Goal: Information Seeking & Learning: Learn about a topic

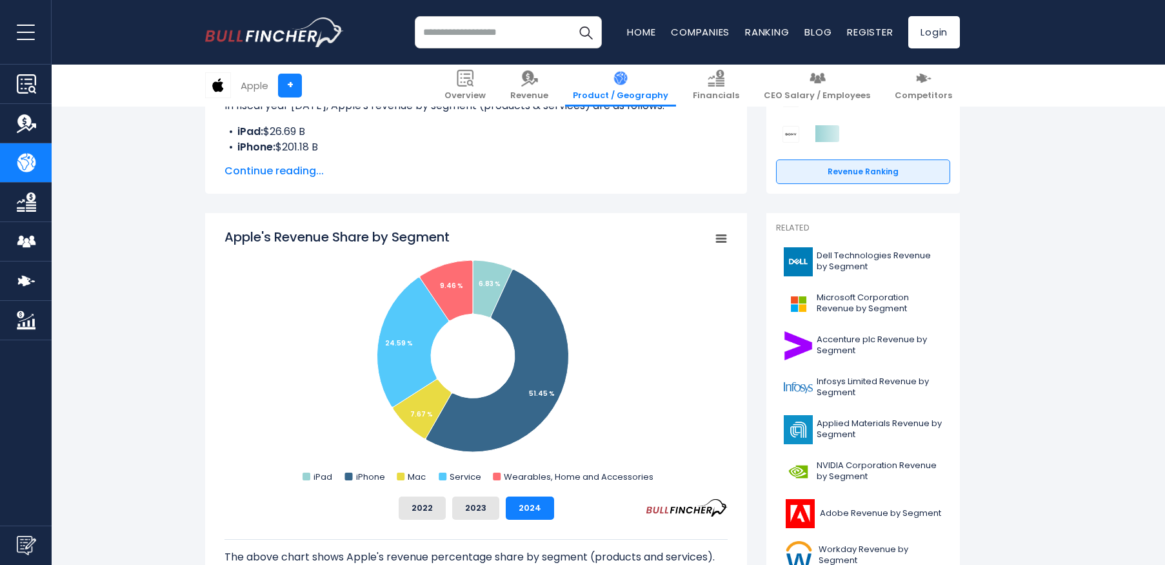
scroll to position [323, 0]
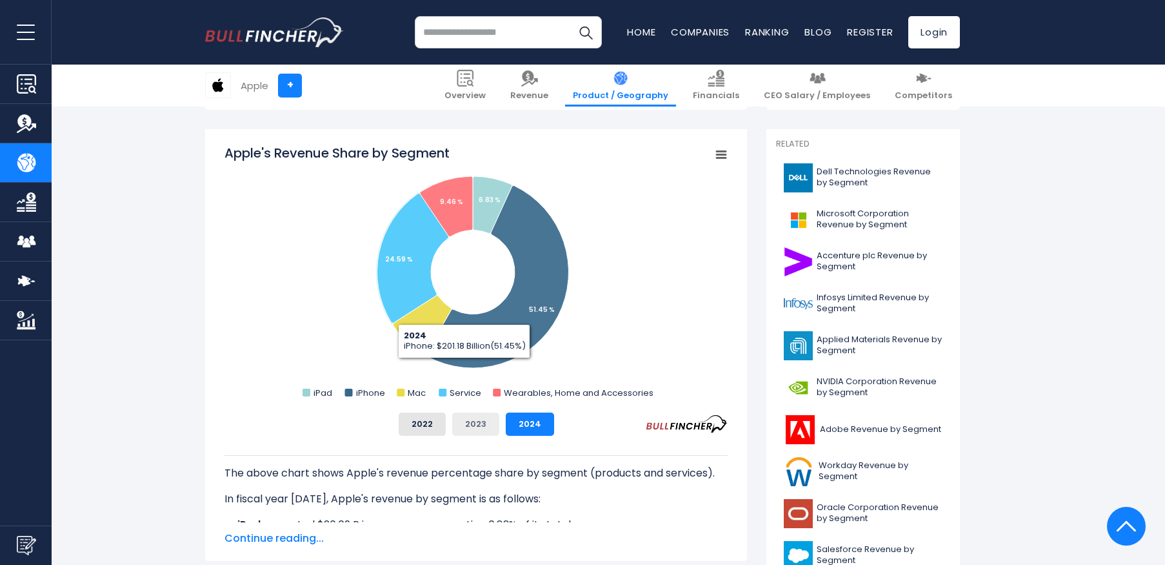
click at [471, 425] on button "2023" at bounding box center [475, 423] width 47 height 23
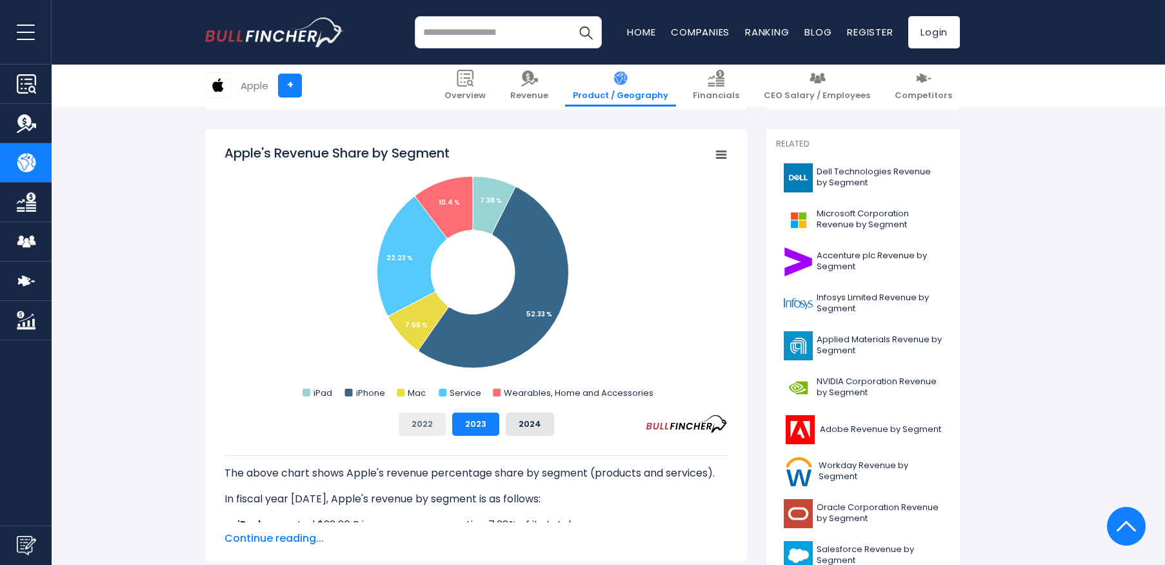
click at [429, 424] on button "2022" at bounding box center [422, 423] width 47 height 23
click at [471, 430] on button "2023" at bounding box center [475, 423] width 47 height 23
click at [527, 425] on button "2024" at bounding box center [530, 423] width 48 height 23
click at [479, 427] on button "2023" at bounding box center [475, 423] width 47 height 23
click at [427, 427] on button "2022" at bounding box center [422, 423] width 47 height 23
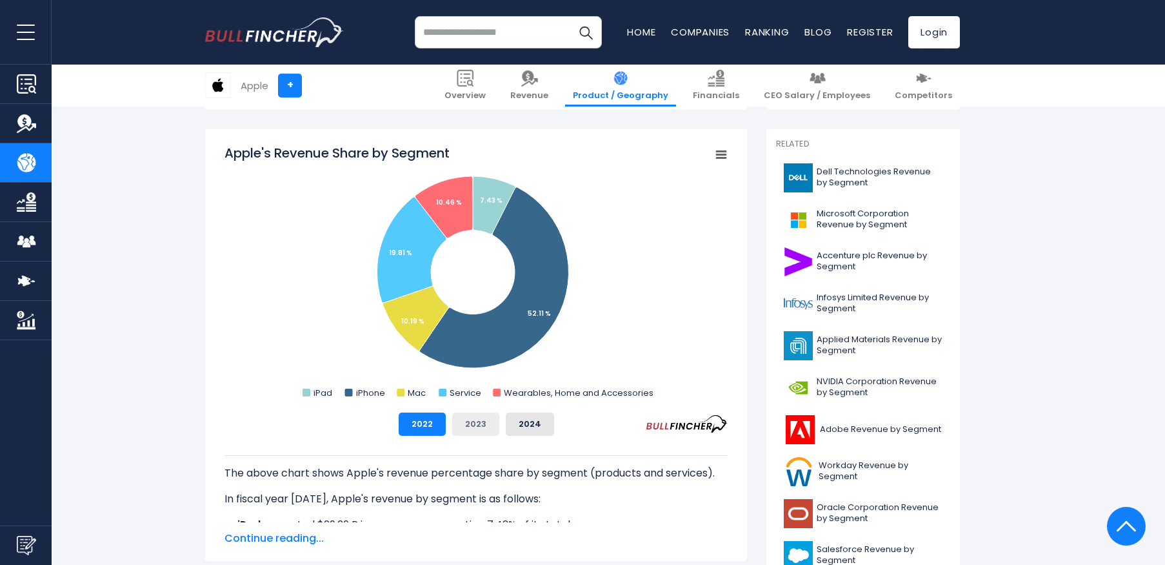
click at [462, 428] on button "2023" at bounding box center [475, 423] width 47 height 23
click at [528, 421] on button "2024" at bounding box center [530, 423] width 48 height 23
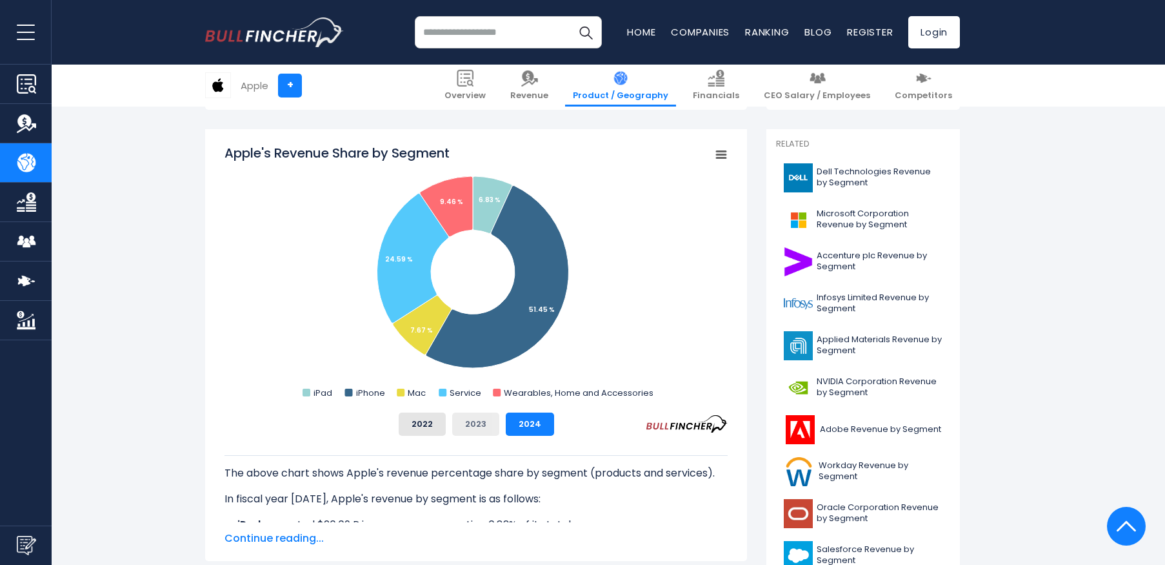
click at [481, 424] on button "2023" at bounding box center [475, 423] width 47 height 23
click at [414, 426] on button "2022" at bounding box center [422, 423] width 47 height 23
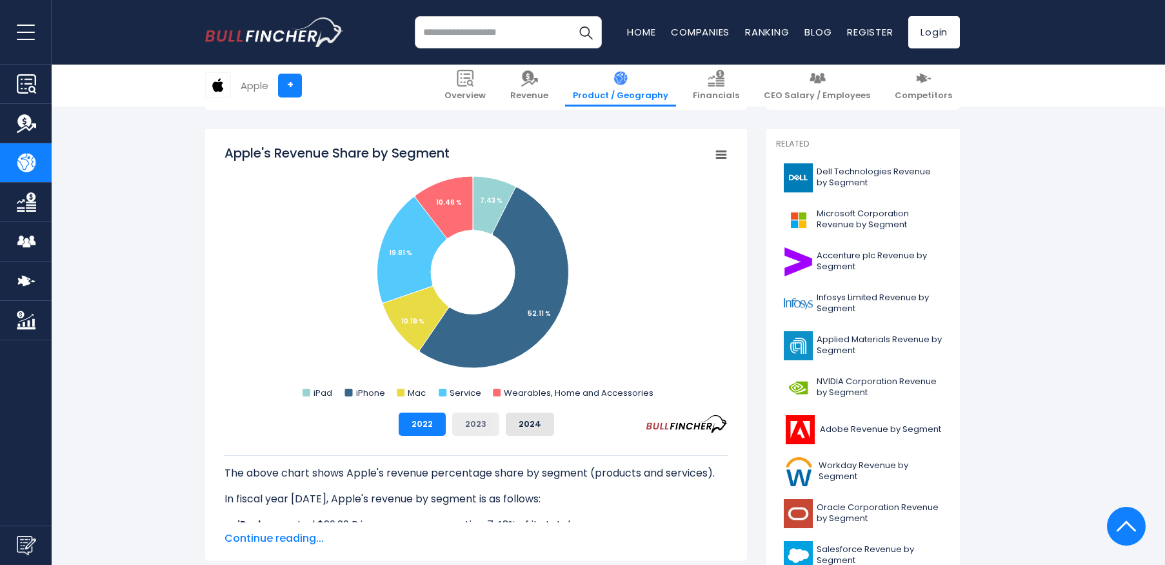
click at [477, 427] on button "2023" at bounding box center [475, 423] width 47 height 23
click at [534, 421] on button "2024" at bounding box center [530, 423] width 48 height 23
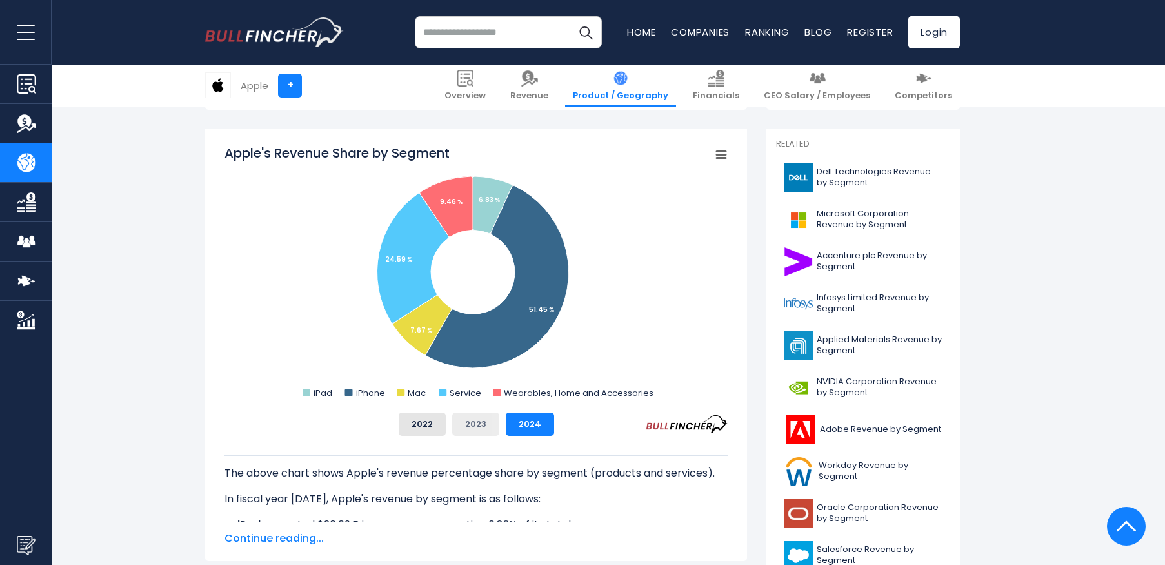
click at [472, 427] on button "2023" at bounding box center [475, 423] width 47 height 23
click at [427, 428] on button "2022" at bounding box center [422, 423] width 47 height 23
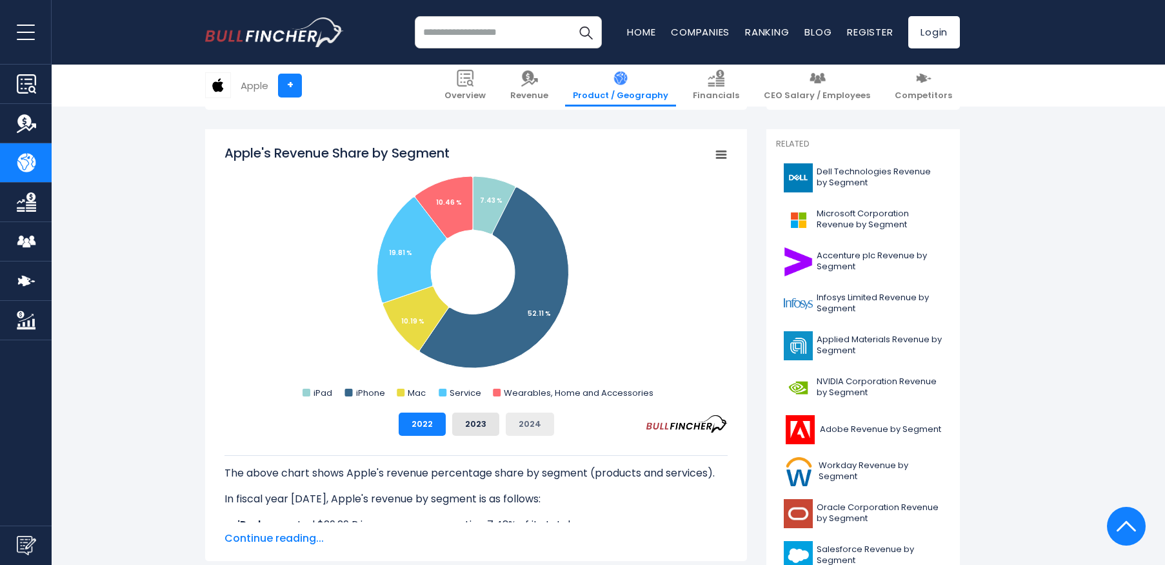
click at [521, 424] on button "2024" at bounding box center [530, 423] width 48 height 23
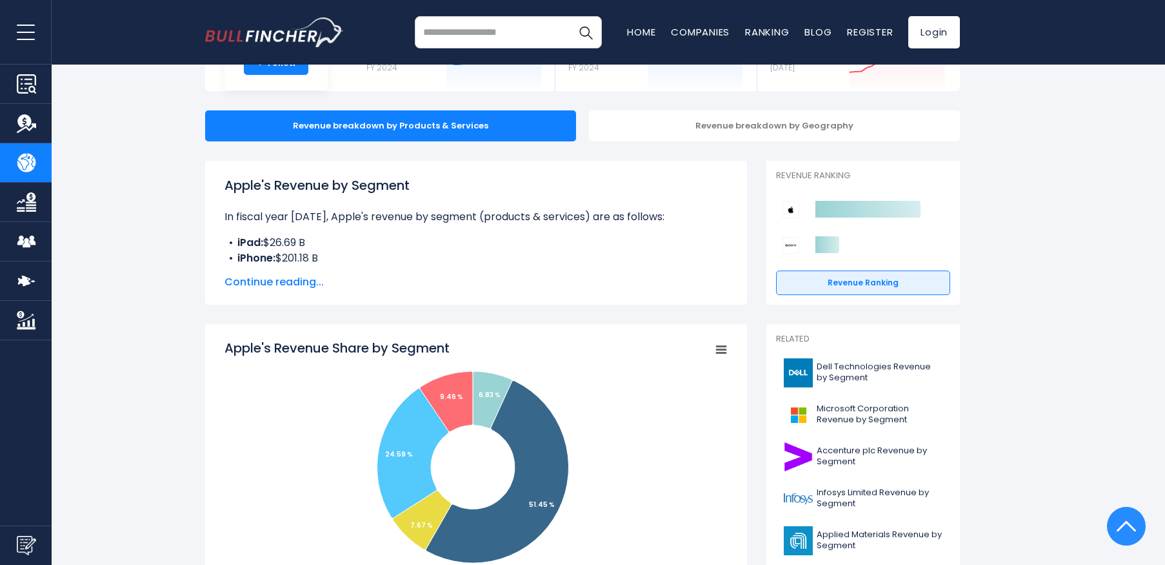
scroll to position [0, 0]
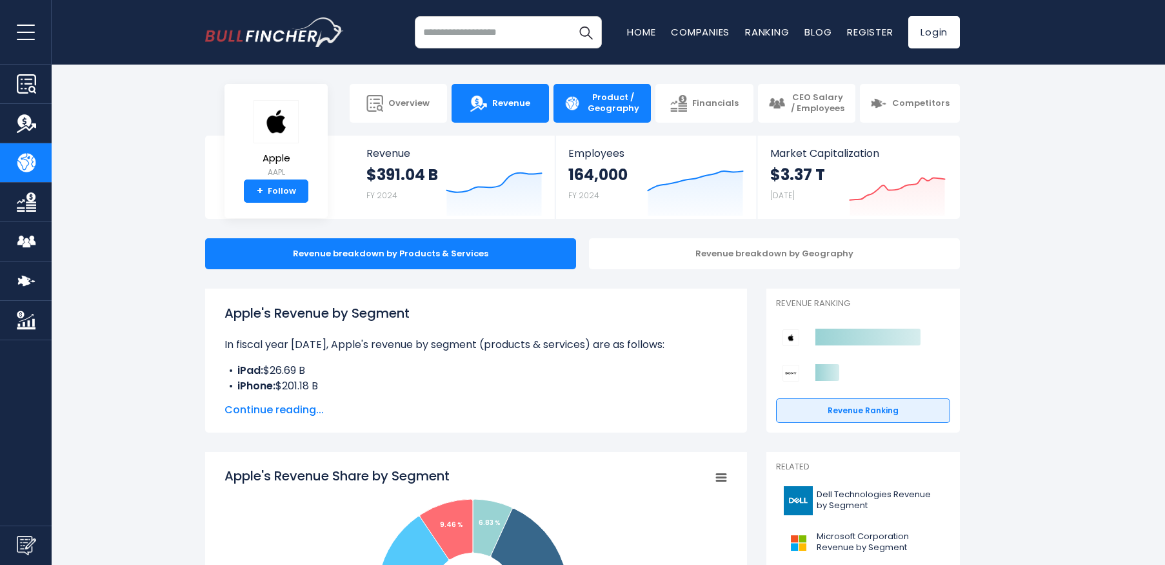
click at [499, 106] on span "Revenue" at bounding box center [511, 103] width 38 height 11
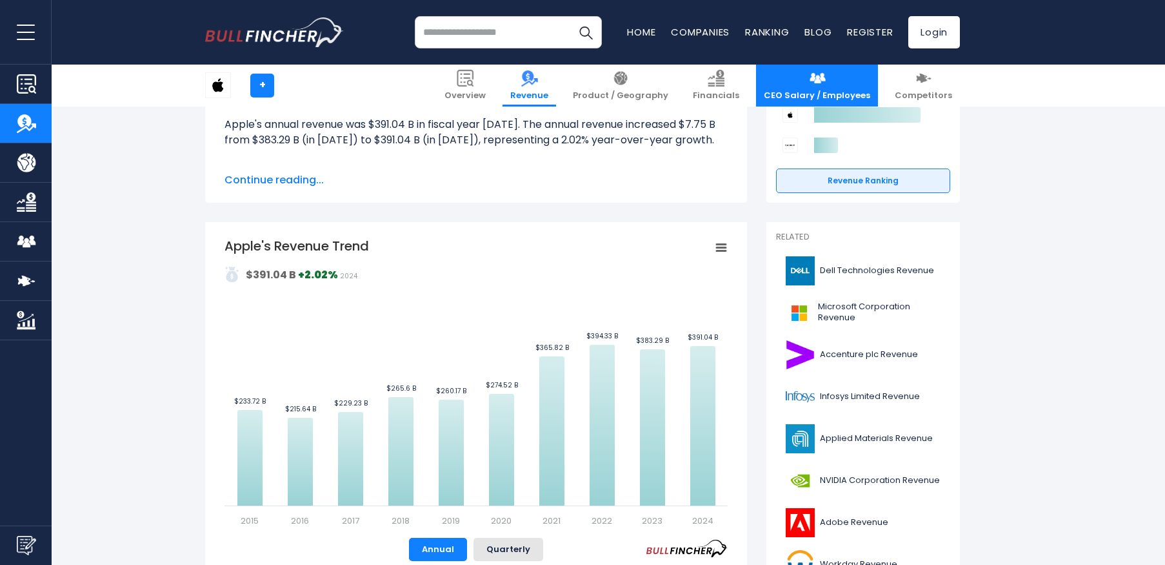
scroll to position [129, 0]
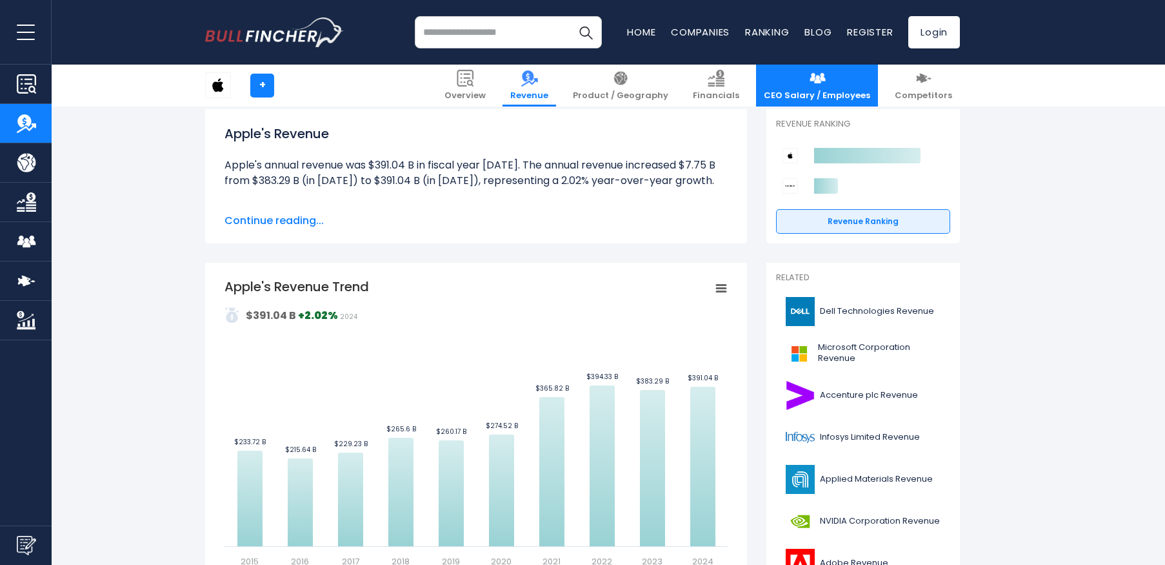
click at [823, 90] on span "CEO Salary / Employees" at bounding box center [817, 95] width 106 height 11
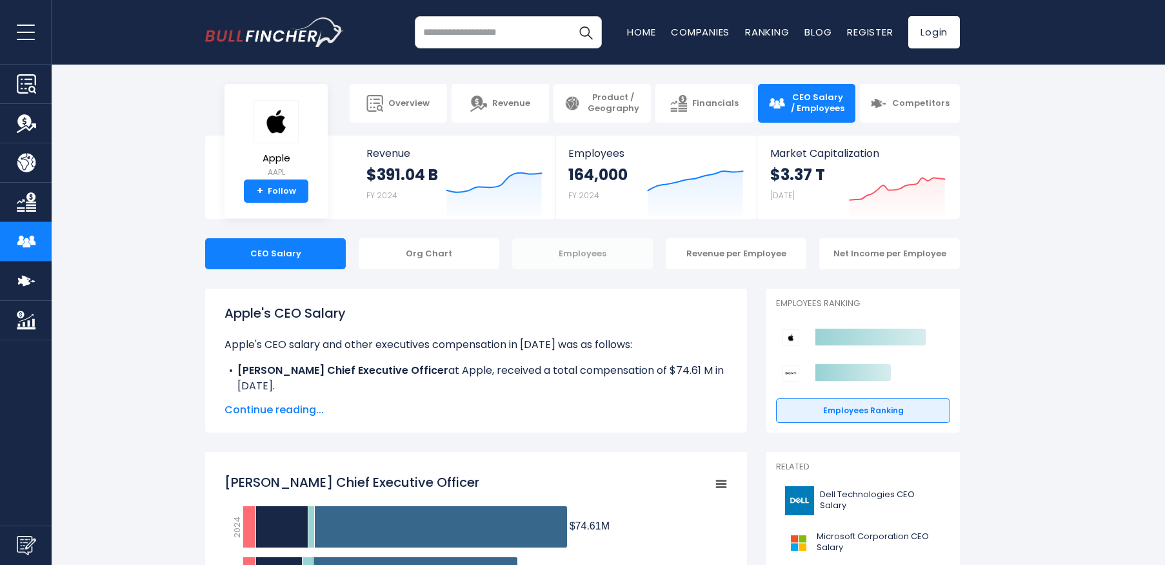
click at [621, 252] on div "Employees" at bounding box center [582, 253] width 141 height 31
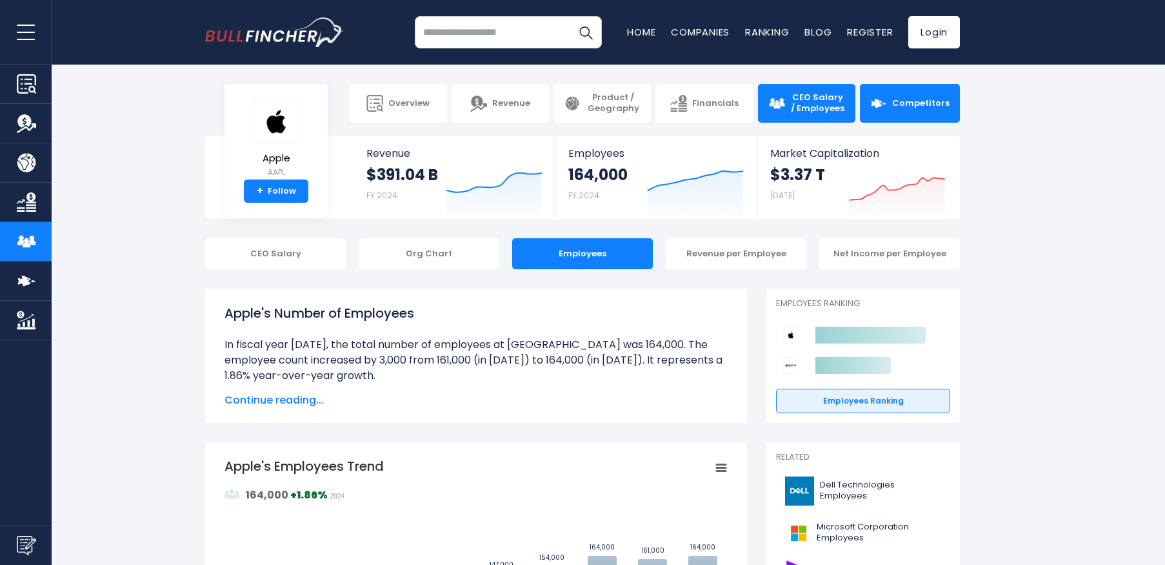
click at [912, 108] on link "Competitors" at bounding box center [910, 103] width 100 height 39
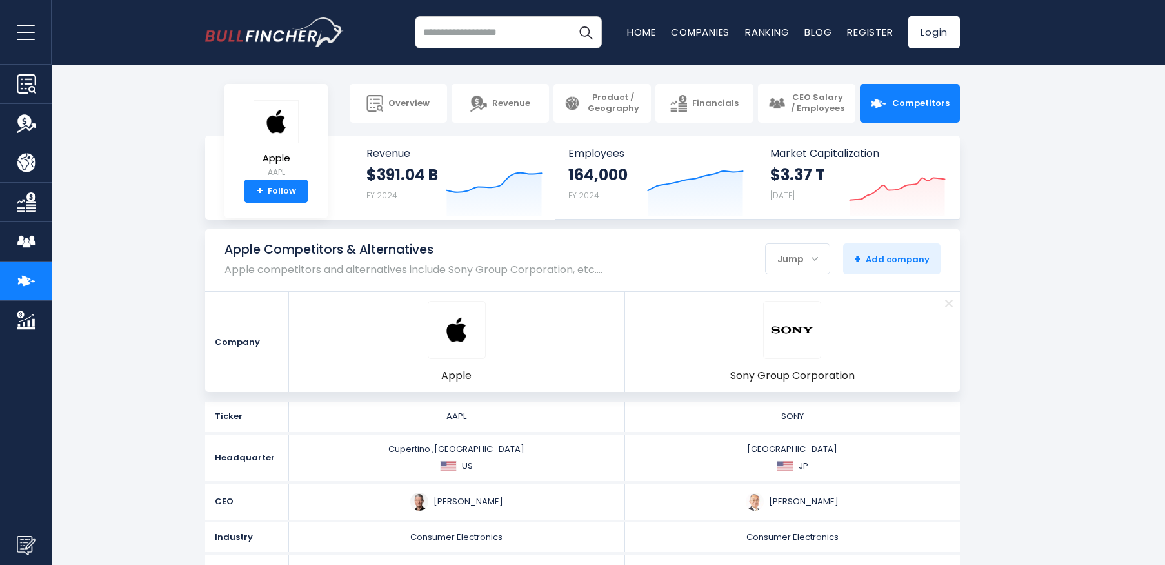
click at [818, 257] on div "Jump" at bounding box center [798, 258] width 64 height 27
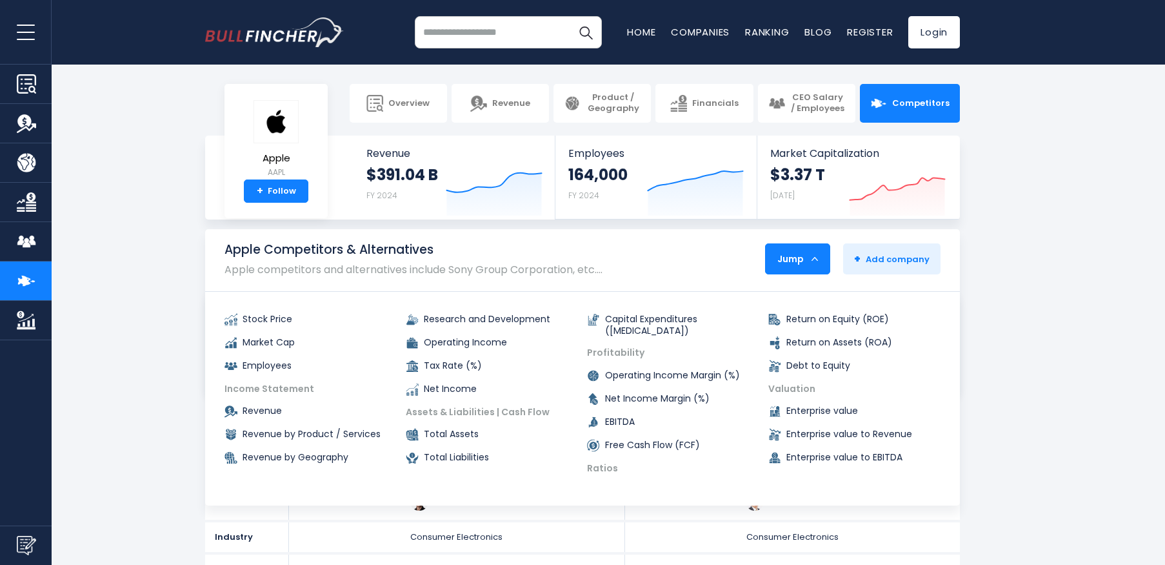
click at [818, 257] on div "Jump" at bounding box center [798, 258] width 64 height 27
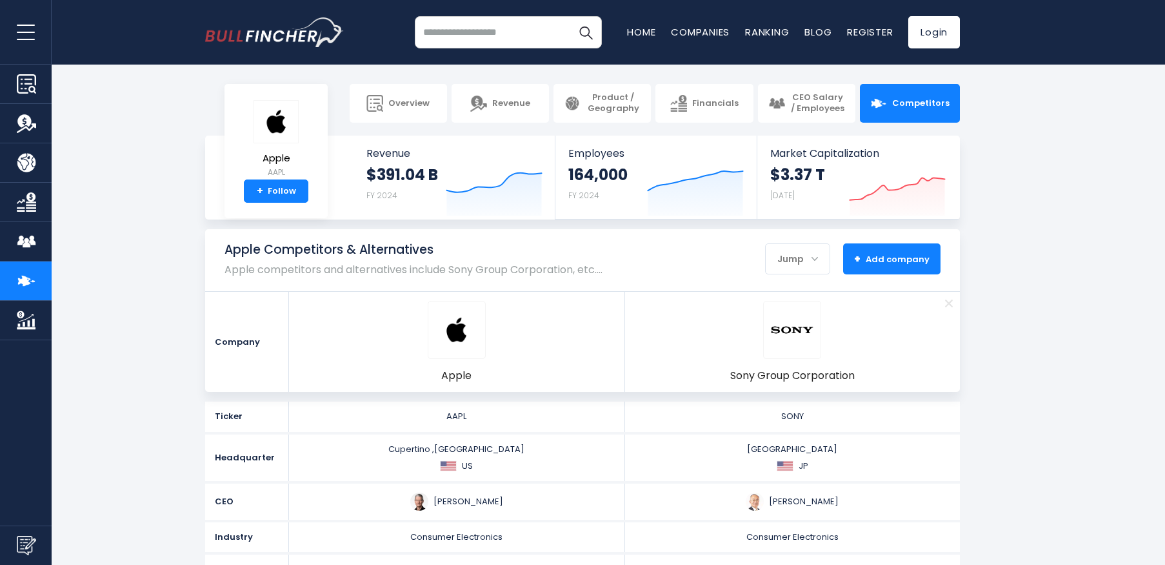
click at [876, 250] on button "+ Add company - Hide" at bounding box center [891, 258] width 97 height 31
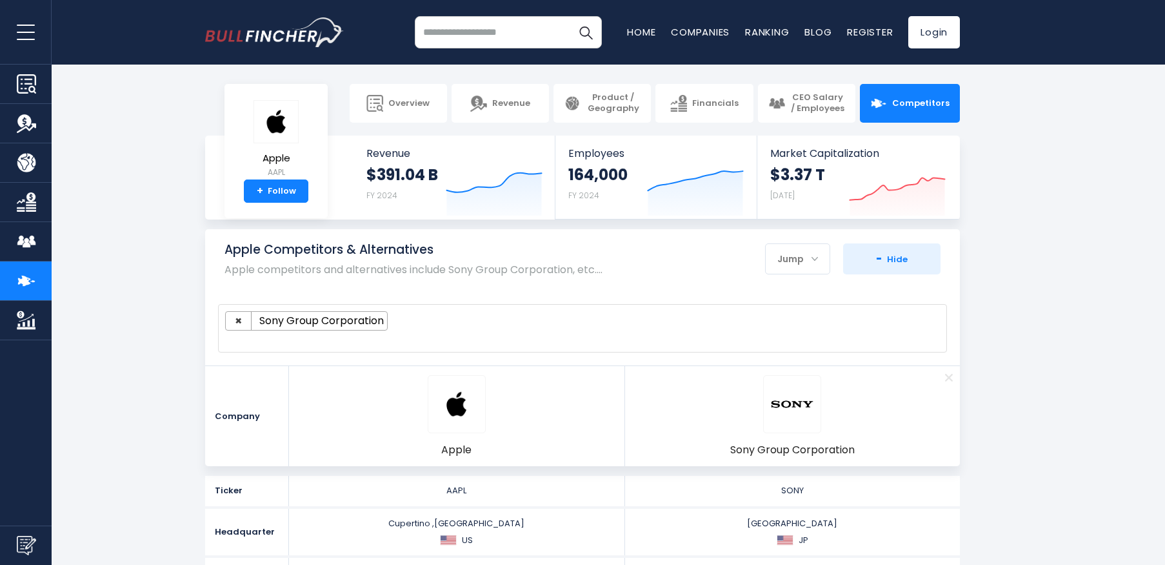
click at [867, 326] on ul "× Sony Group Corporation" at bounding box center [576, 320] width 703 height 19
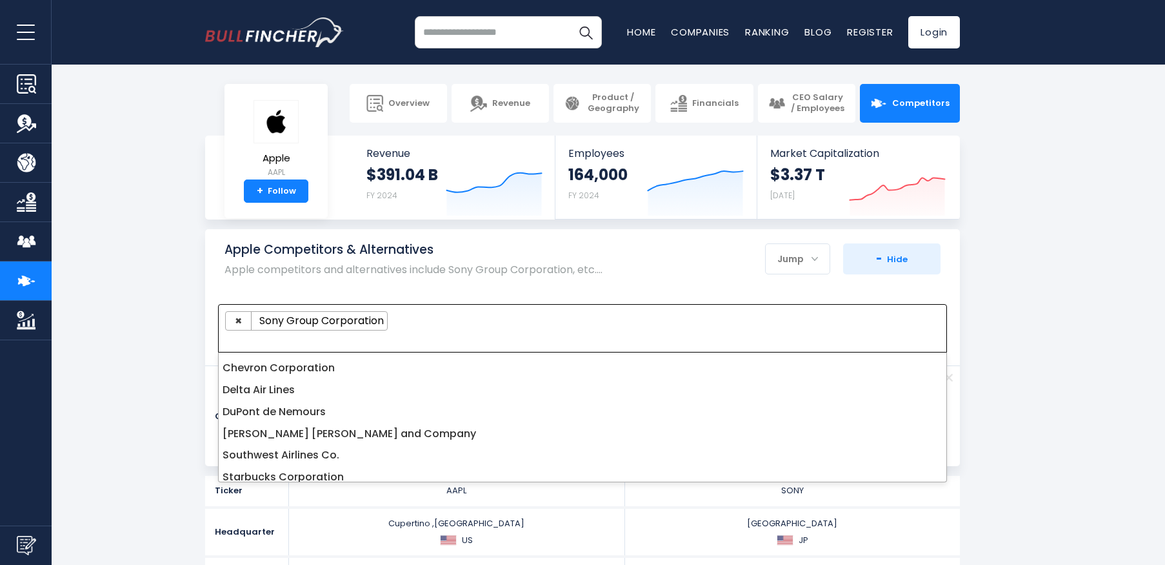
scroll to position [1290, 0]
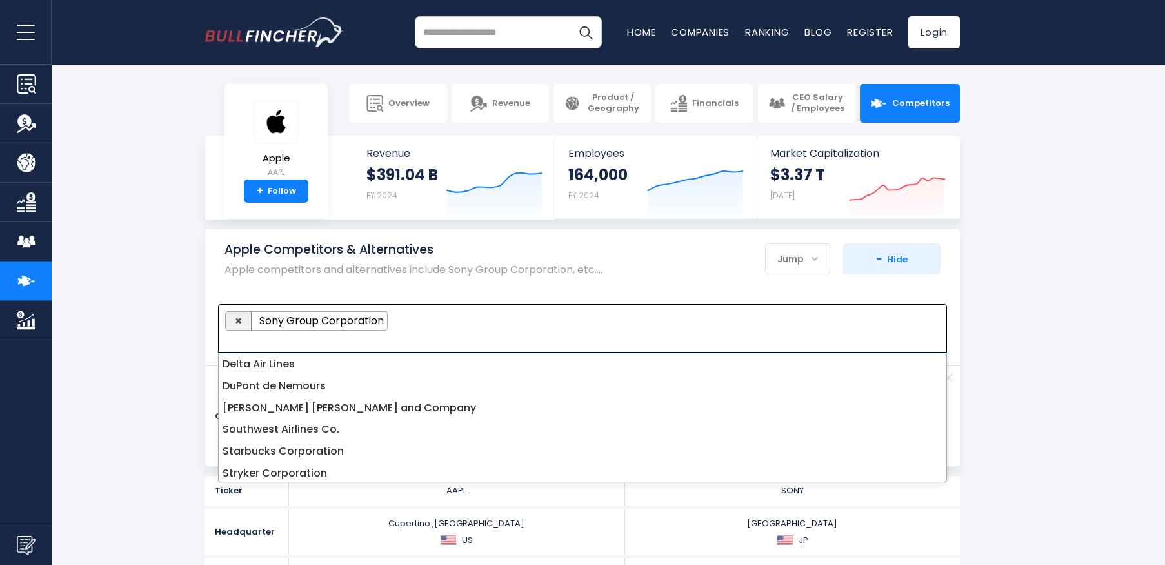
click at [241, 322] on span "×" at bounding box center [238, 320] width 7 height 16
select select
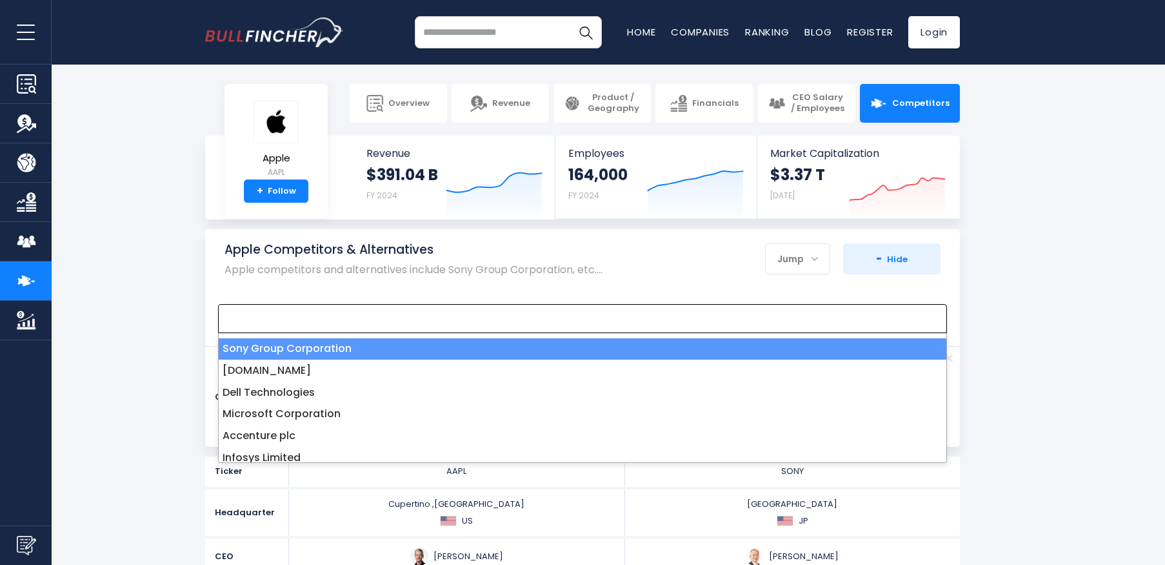
click at [256, 323] on span at bounding box center [576, 318] width 703 height 15
type textarea "*"
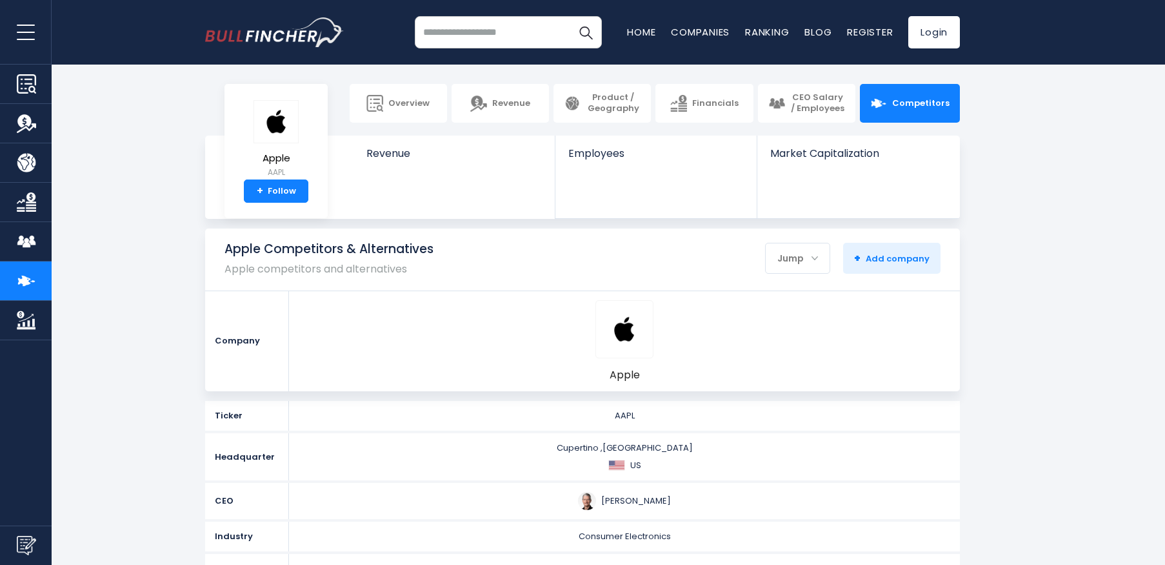
select select
click at [867, 250] on button "+ Add company - Hide" at bounding box center [891, 258] width 97 height 31
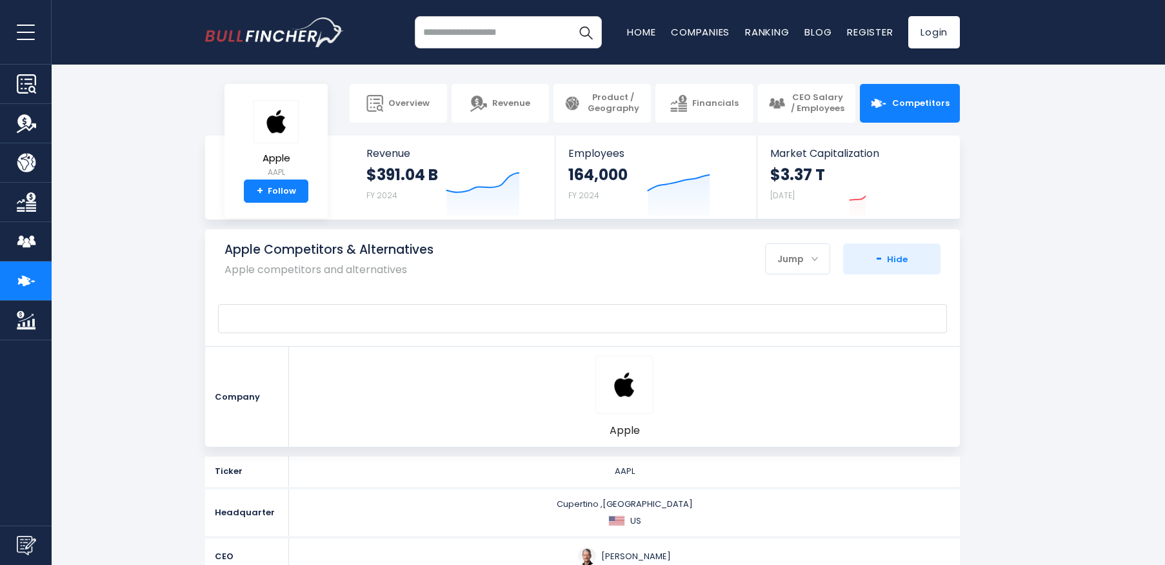
click at [340, 314] on span at bounding box center [576, 318] width 703 height 15
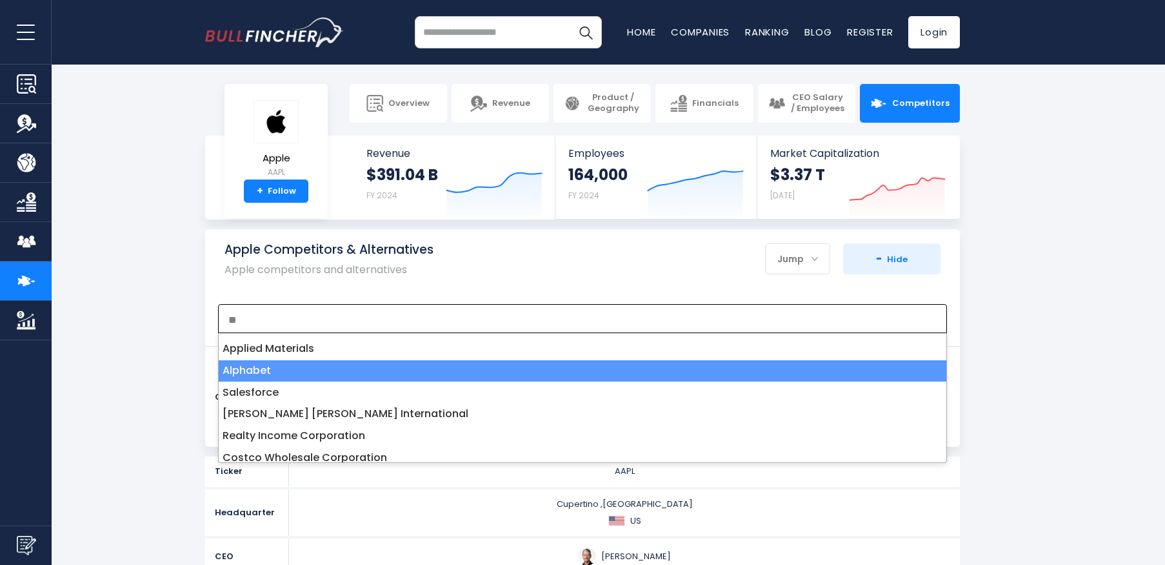
type textarea "**"
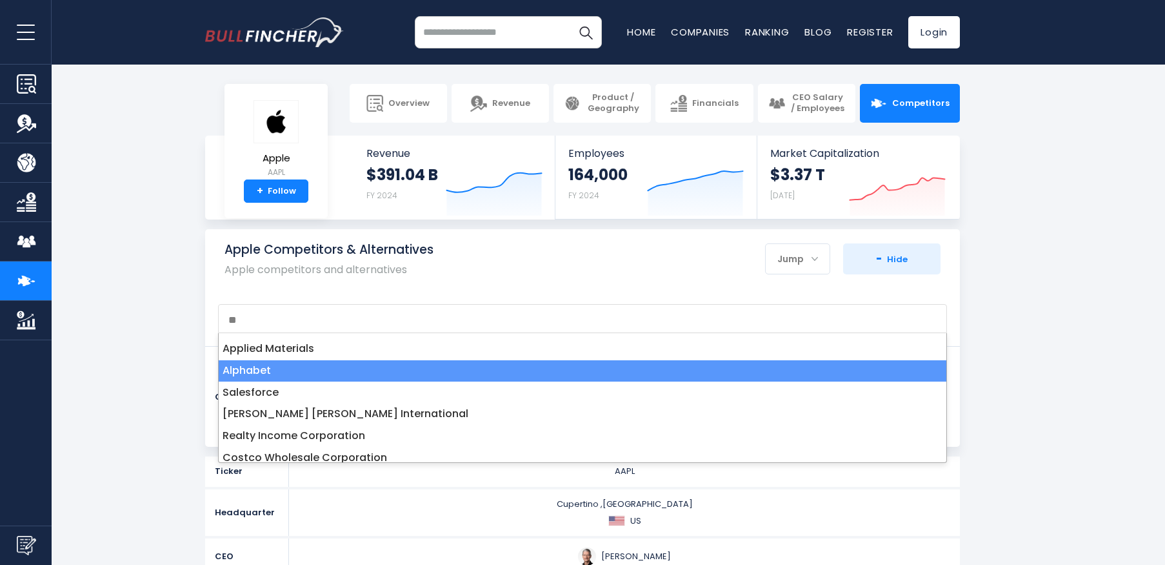
select select "*****"
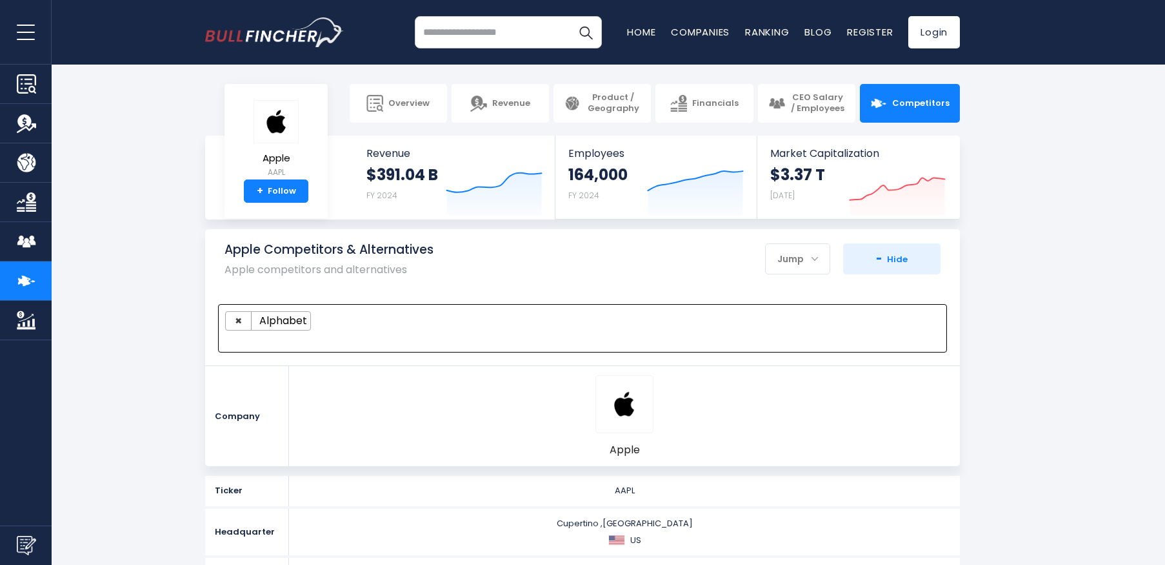
click at [1009, 290] on section "Apple Competitors & Alternatives Apple competitors and alternatives Jump Stock …" at bounding box center [582, 347] width 1165 height 237
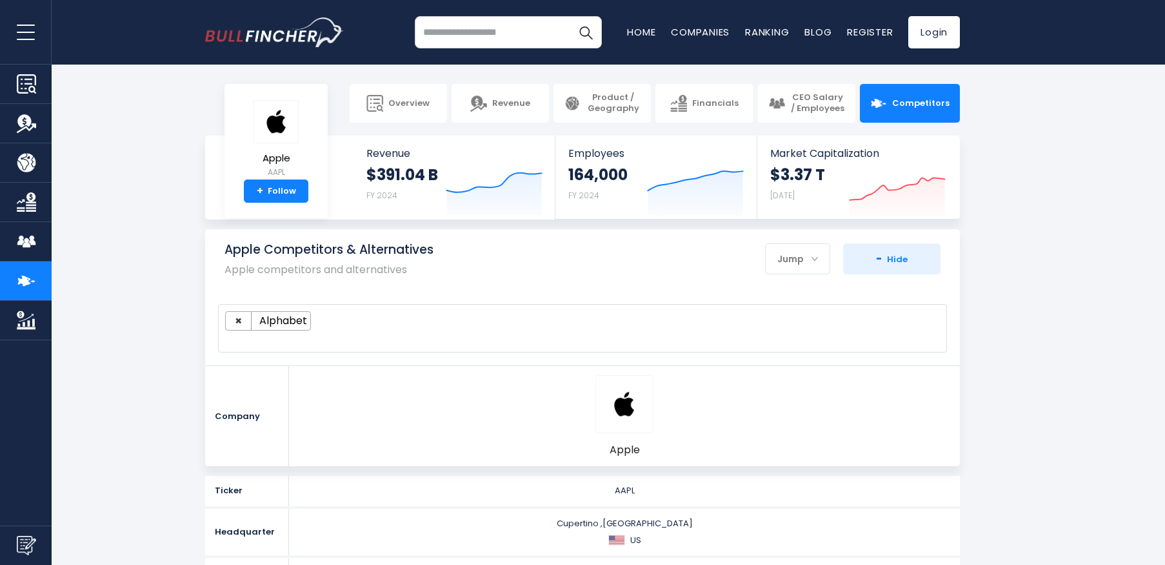
click at [1030, 370] on section "Apple Competitors & Alternatives Apple competitors and alternatives Jump Stock …" at bounding box center [582, 347] width 1165 height 237
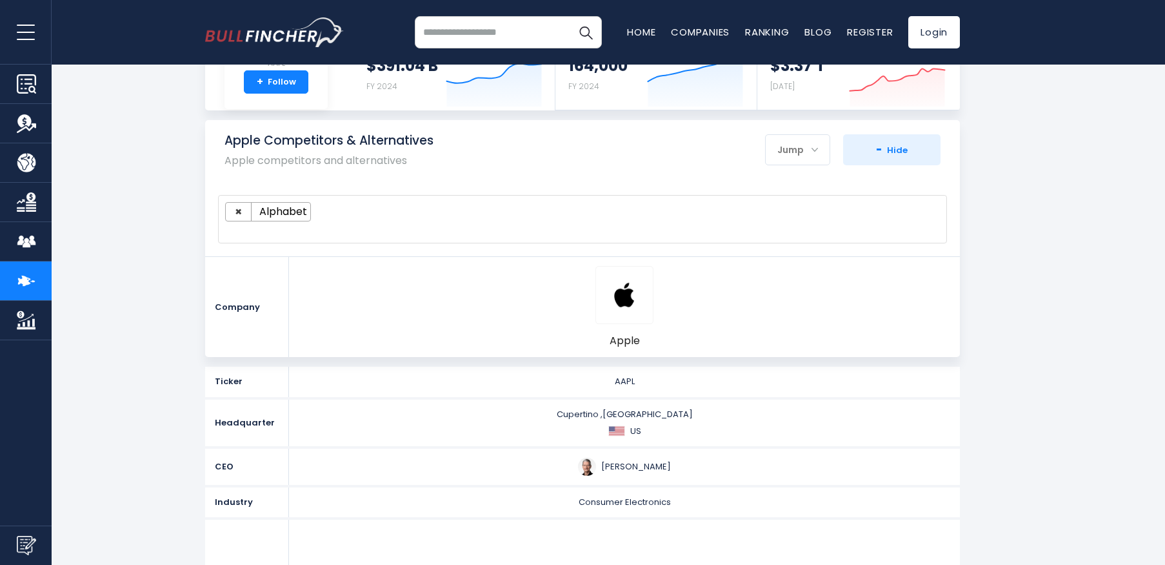
scroll to position [129, 0]
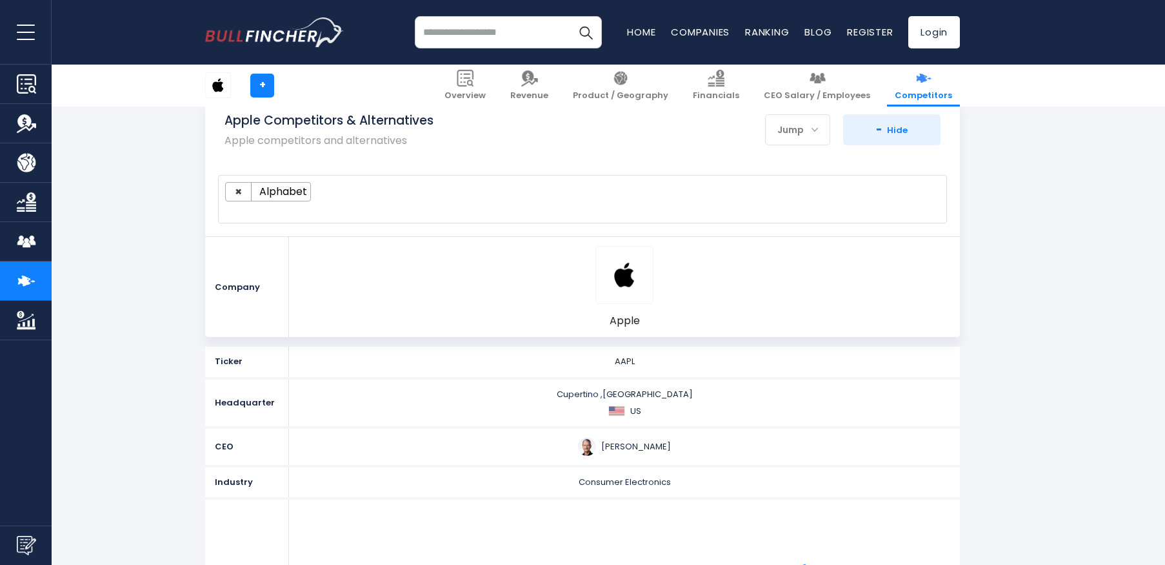
click at [340, 198] on ul "× Alphabet" at bounding box center [576, 191] width 703 height 19
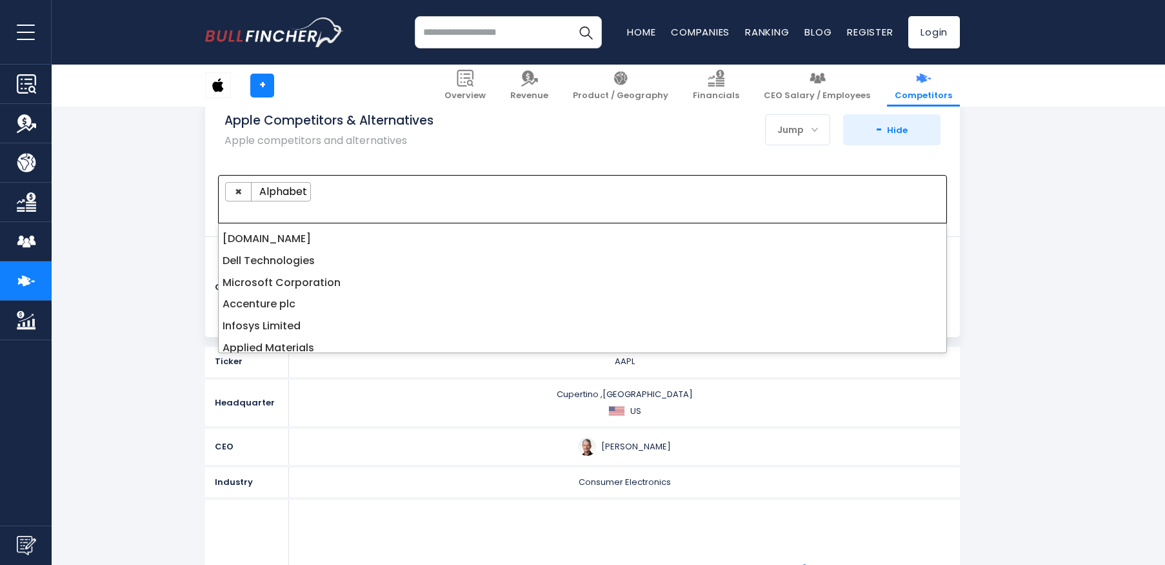
scroll to position [181, 0]
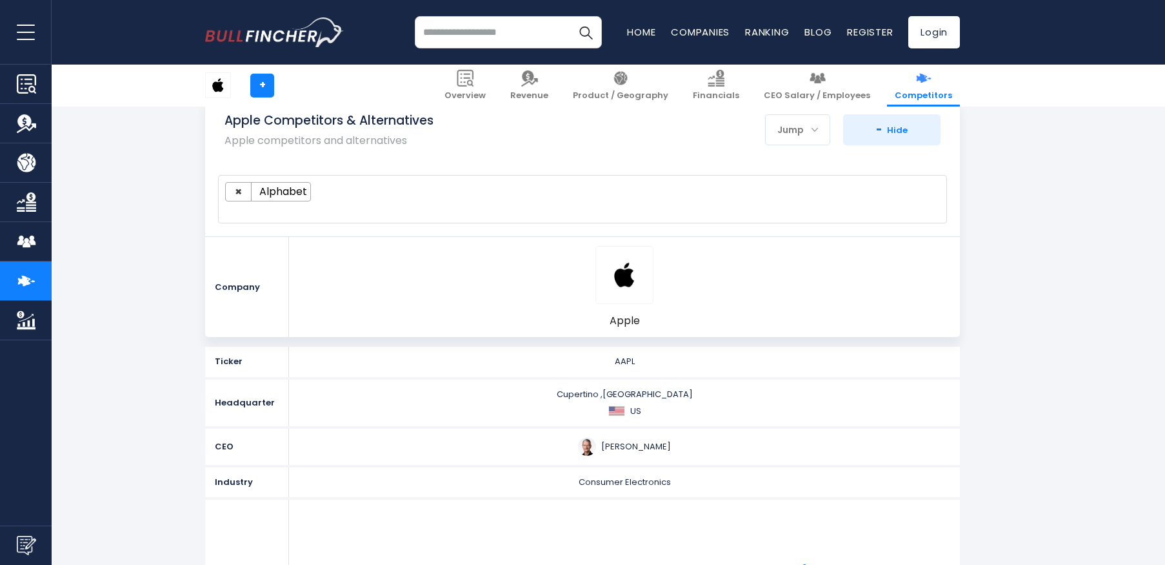
click at [1017, 255] on section "Apple Competitors & Alternatives Apple competitors and alternatives Jump Stock …" at bounding box center [582, 218] width 1165 height 237
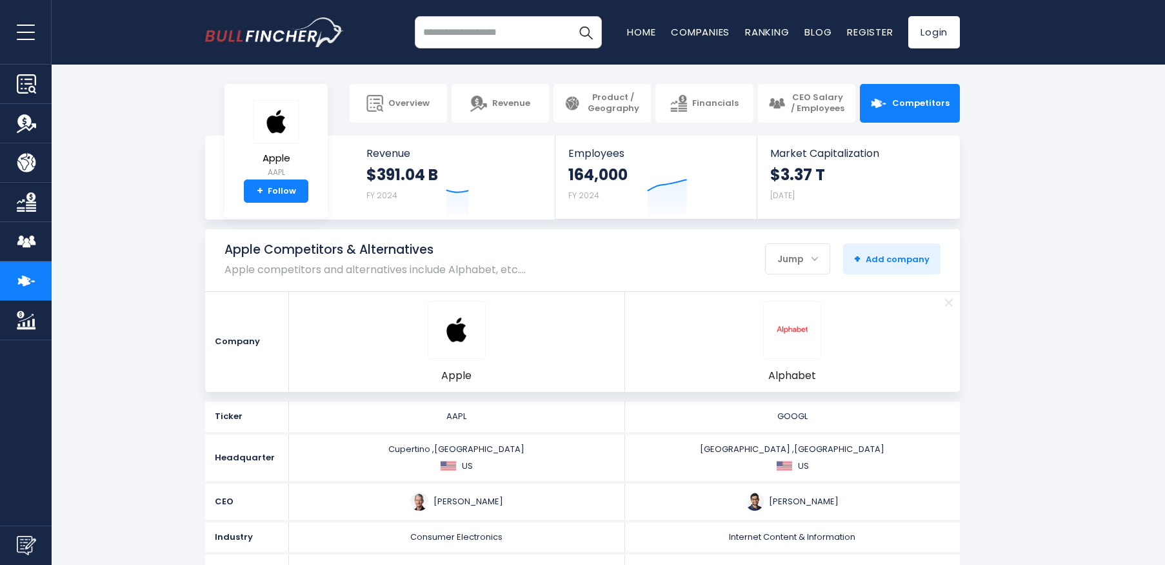
click at [1026, 292] on section "Apple Competitors & Alternatives Apple competitors and alternatives include Alp…" at bounding box center [582, 310] width 1165 height 163
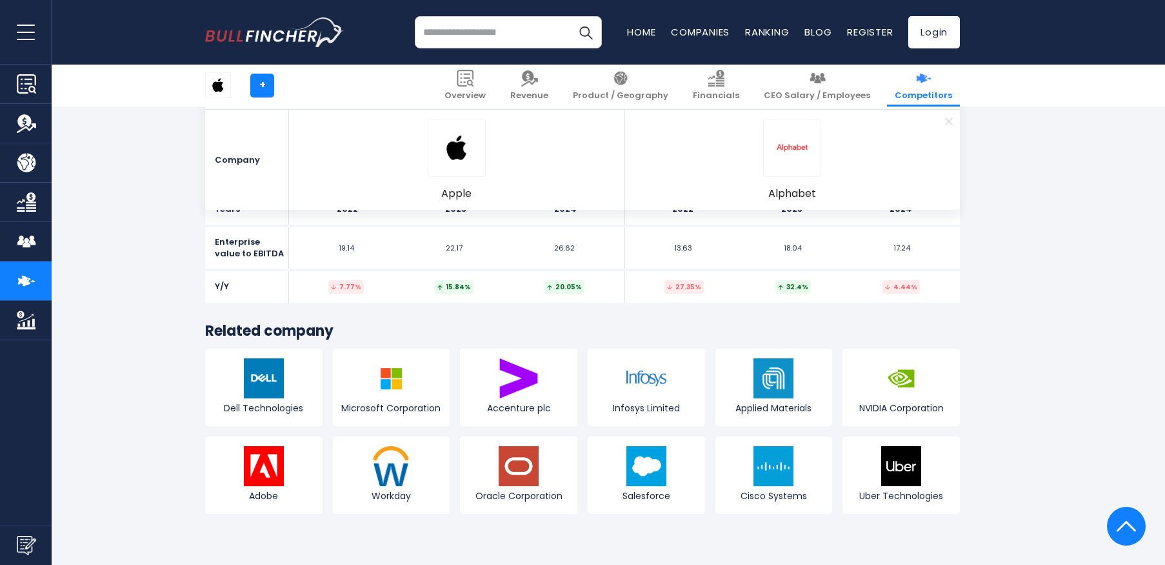
scroll to position [6969, 0]
